Goal: Find specific page/section: Find specific page/section

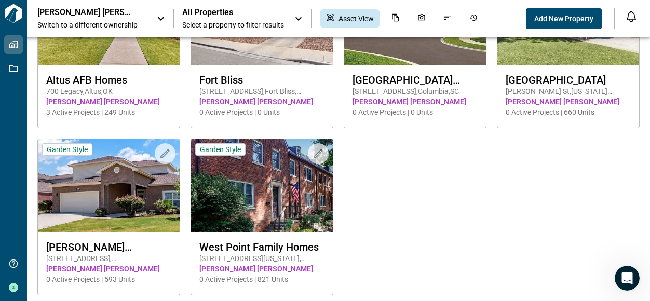
scroll to position [111, 0]
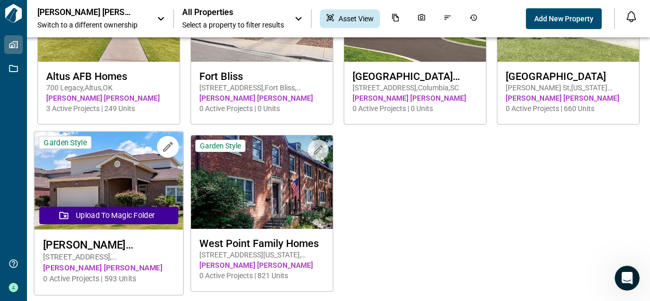
click at [102, 246] on span "[PERSON_NAME][GEOGRAPHIC_DATA]" at bounding box center [108, 244] width 131 height 13
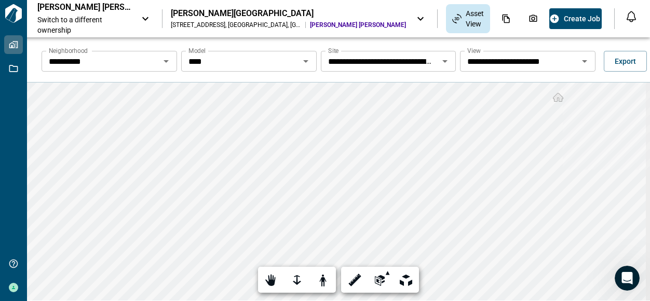
click at [583, 64] on icon "Open" at bounding box center [584, 61] width 12 height 12
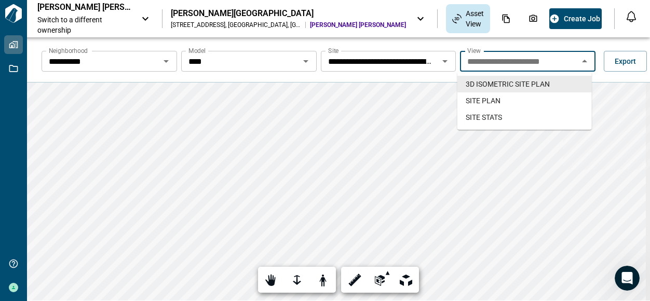
click at [304, 60] on icon "Open" at bounding box center [305, 61] width 12 height 12
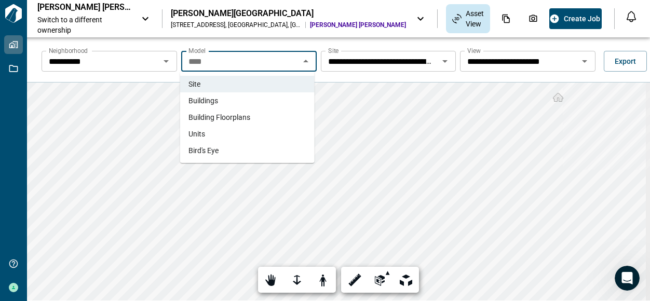
click at [219, 115] on span "Building Floorplans" at bounding box center [219, 117] width 62 height 10
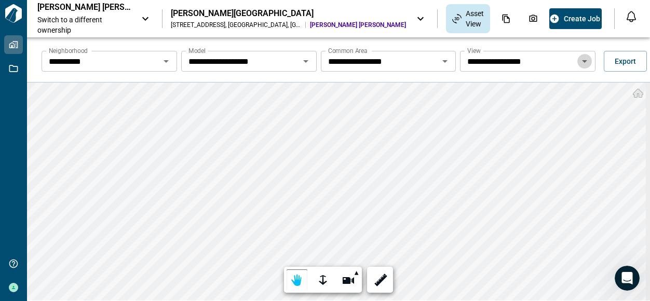
click at [582, 58] on icon "Open" at bounding box center [584, 61] width 12 height 12
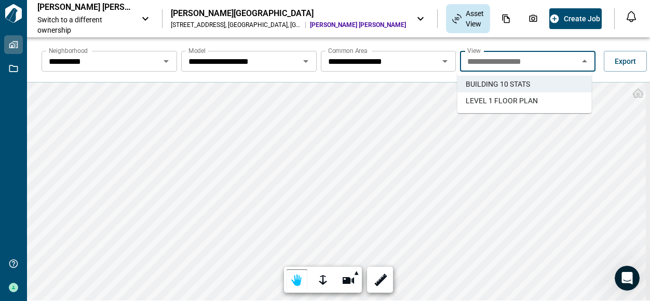
click at [516, 100] on span "LEVEL 1 FLOOR PLAN" at bounding box center [502, 101] width 72 height 10
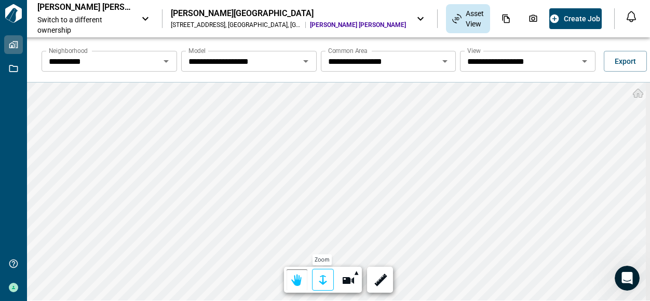
click at [323, 278] on div at bounding box center [323, 280] width 15 height 16
click at [317, 274] on div at bounding box center [323, 280] width 15 height 16
click at [290, 279] on div at bounding box center [297, 280] width 15 height 16
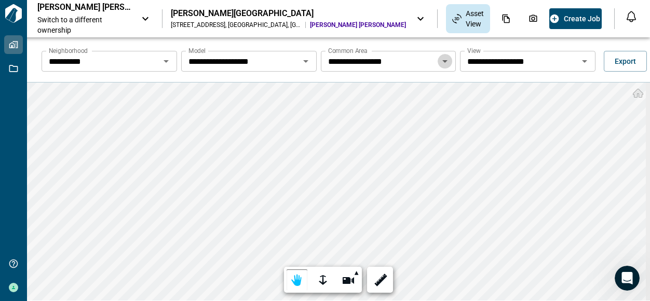
click at [444, 61] on icon "Open" at bounding box center [445, 61] width 12 height 12
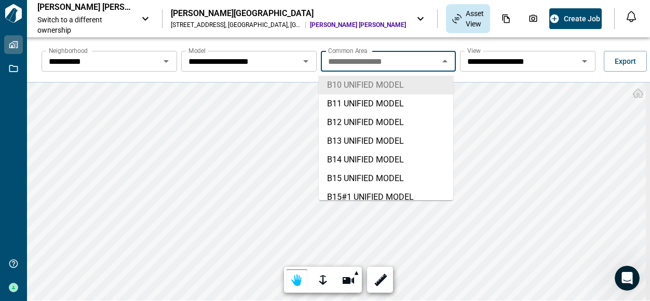
click at [374, 84] on li "B10 UNIFIED MODEL" at bounding box center [386, 85] width 134 height 19
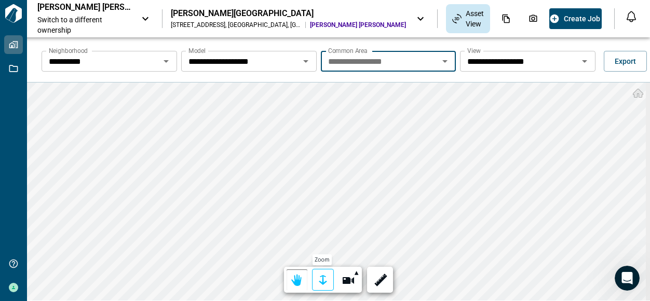
click at [322, 279] on div at bounding box center [323, 280] width 15 height 16
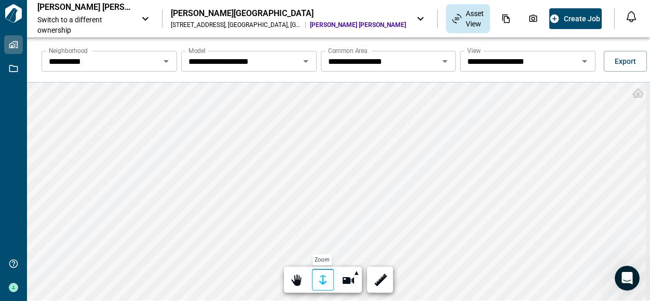
click at [317, 271] on div "Zoom" at bounding box center [323, 280] width 22 height 22
click at [649, 196] on html "**********" at bounding box center [325, 150] width 650 height 301
click at [442, 62] on icon "Open" at bounding box center [444, 61] width 5 height 3
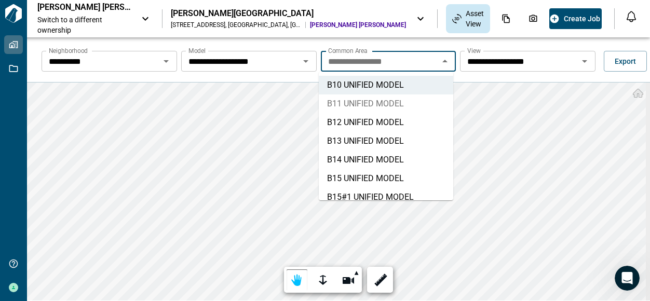
click at [375, 98] on li "B11 UNIFIED MODEL" at bounding box center [386, 103] width 134 height 19
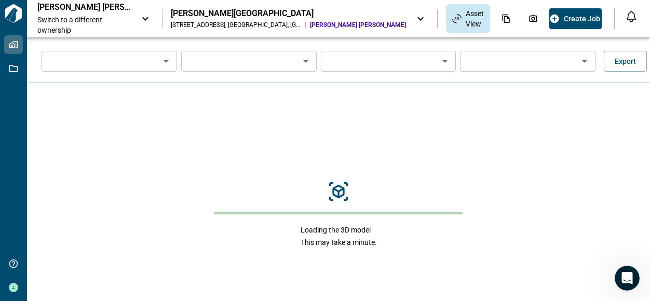
type input "**********"
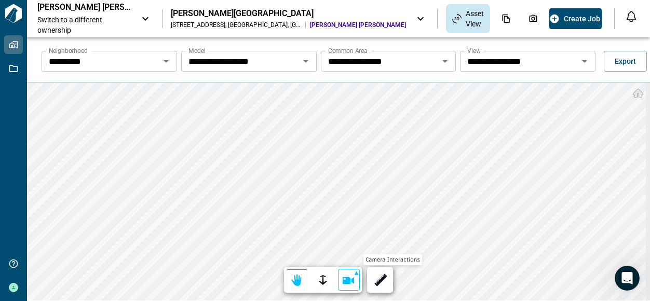
click at [353, 273] on div at bounding box center [349, 280] width 15 height 16
click at [348, 221] on div at bounding box center [349, 226] width 15 height 16
click at [349, 278] on div at bounding box center [349, 280] width 15 height 16
click at [407, 196] on div at bounding box center [325, 150] width 650 height 301
click at [321, 278] on div at bounding box center [323, 280] width 15 height 16
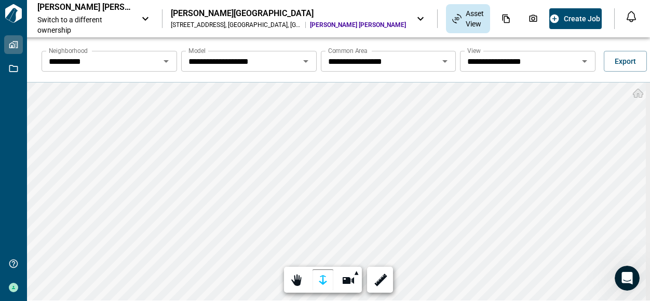
click at [582, 61] on icon "Open" at bounding box center [584, 61] width 5 height 3
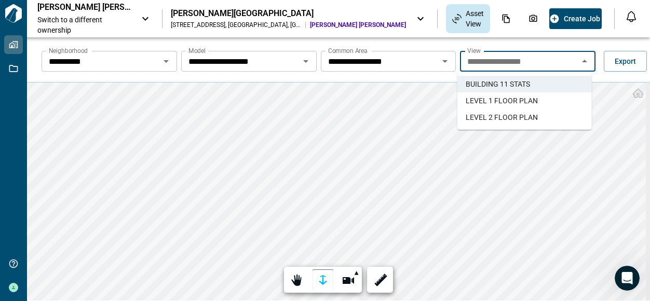
click at [509, 98] on span "LEVEL 1 FLOOR PLAN" at bounding box center [502, 101] width 72 height 10
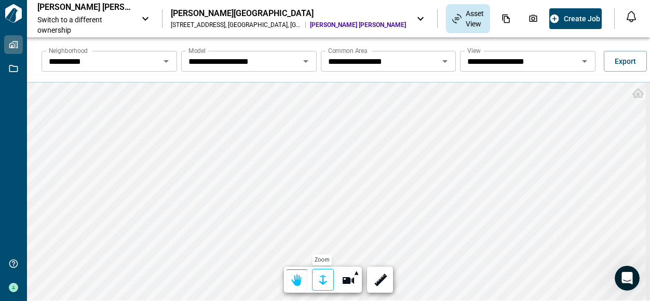
click at [318, 279] on div at bounding box center [323, 280] width 15 height 16
